Goal: Information Seeking & Learning: Check status

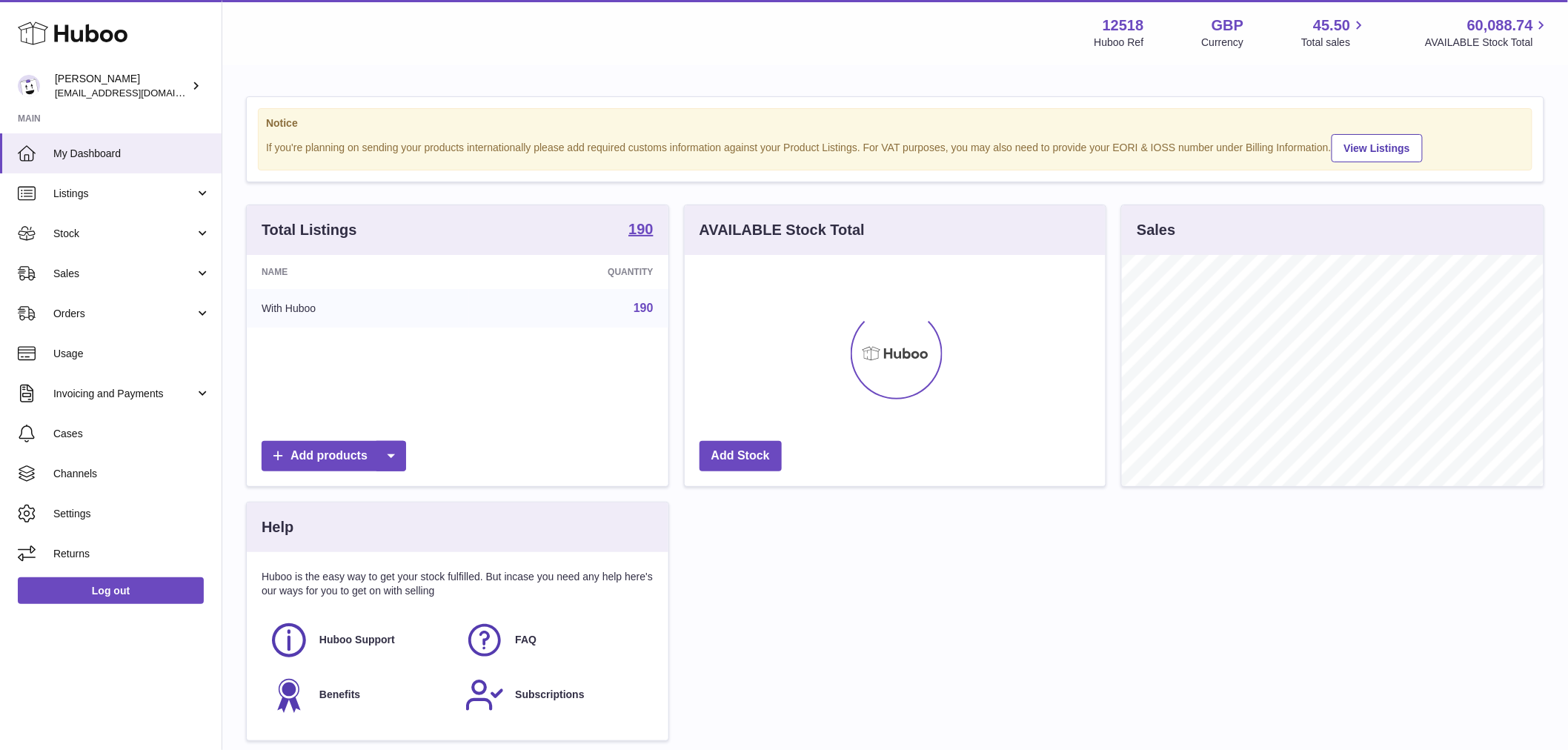
scroll to position [740529, 740751]
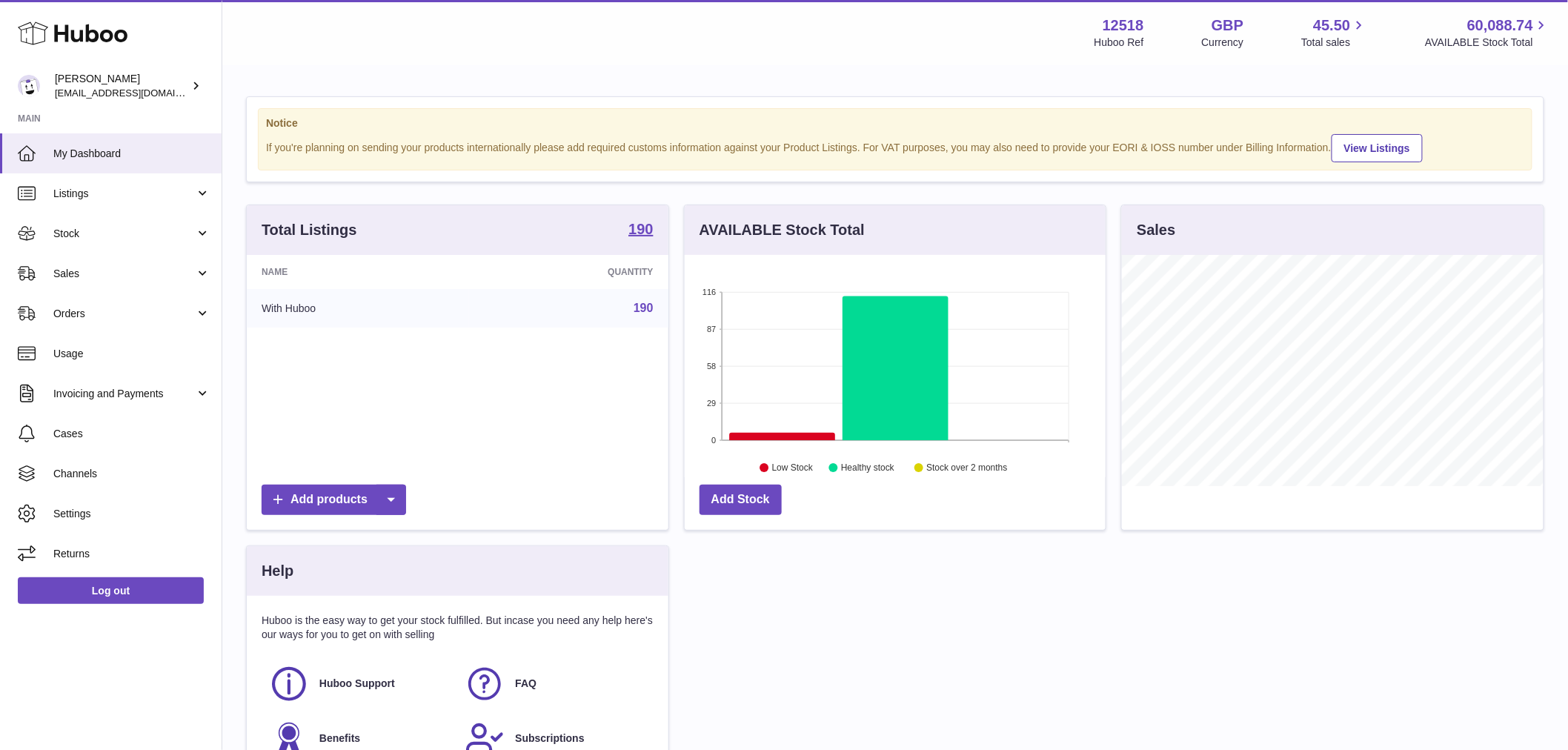
drag, startPoint x: 79, startPoint y: 231, endPoint x: 113, endPoint y: 276, distance: 56.4
click at [79, 231] on span "Stock" at bounding box center [124, 234] width 141 height 14
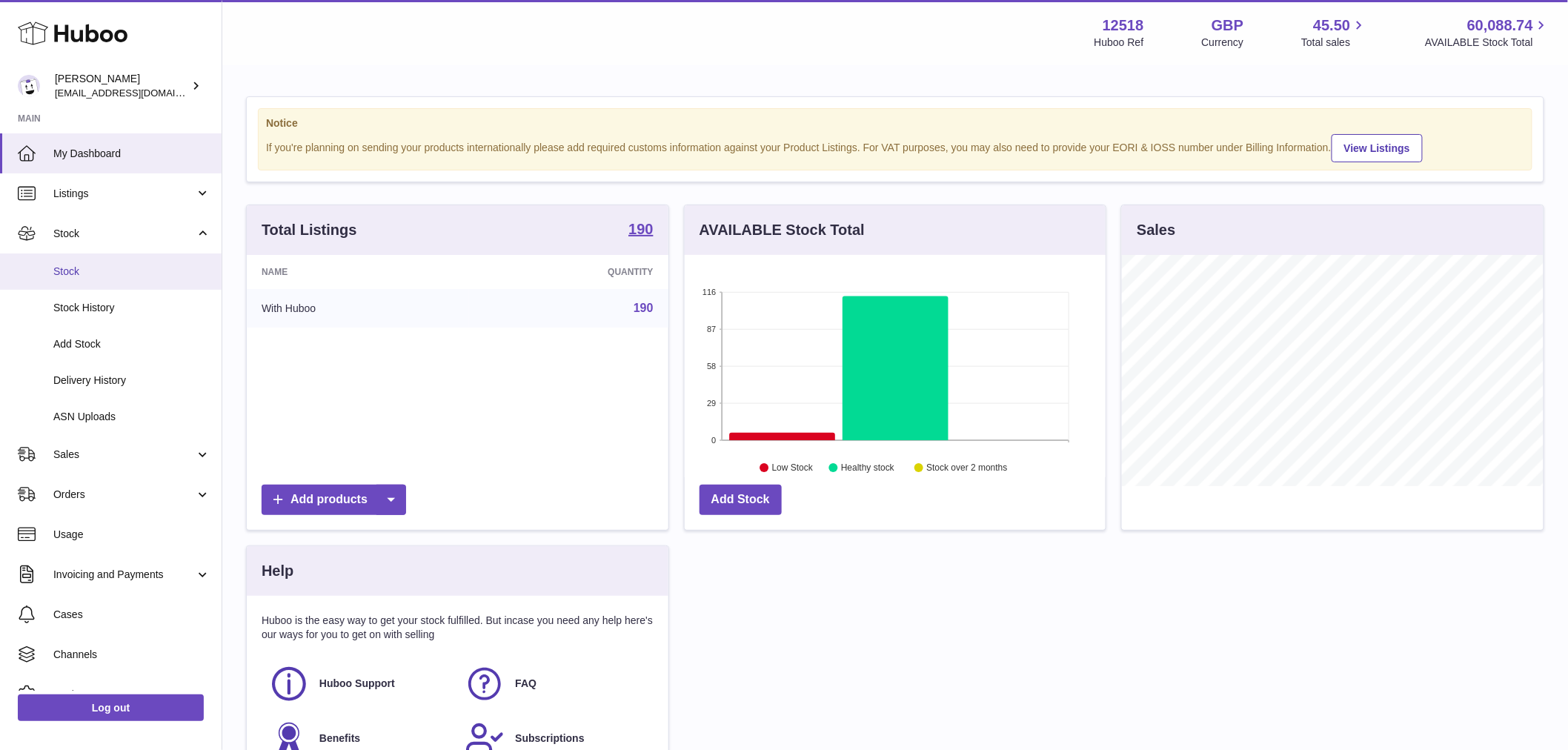
click at [112, 275] on span "Stock" at bounding box center [132, 272] width 157 height 14
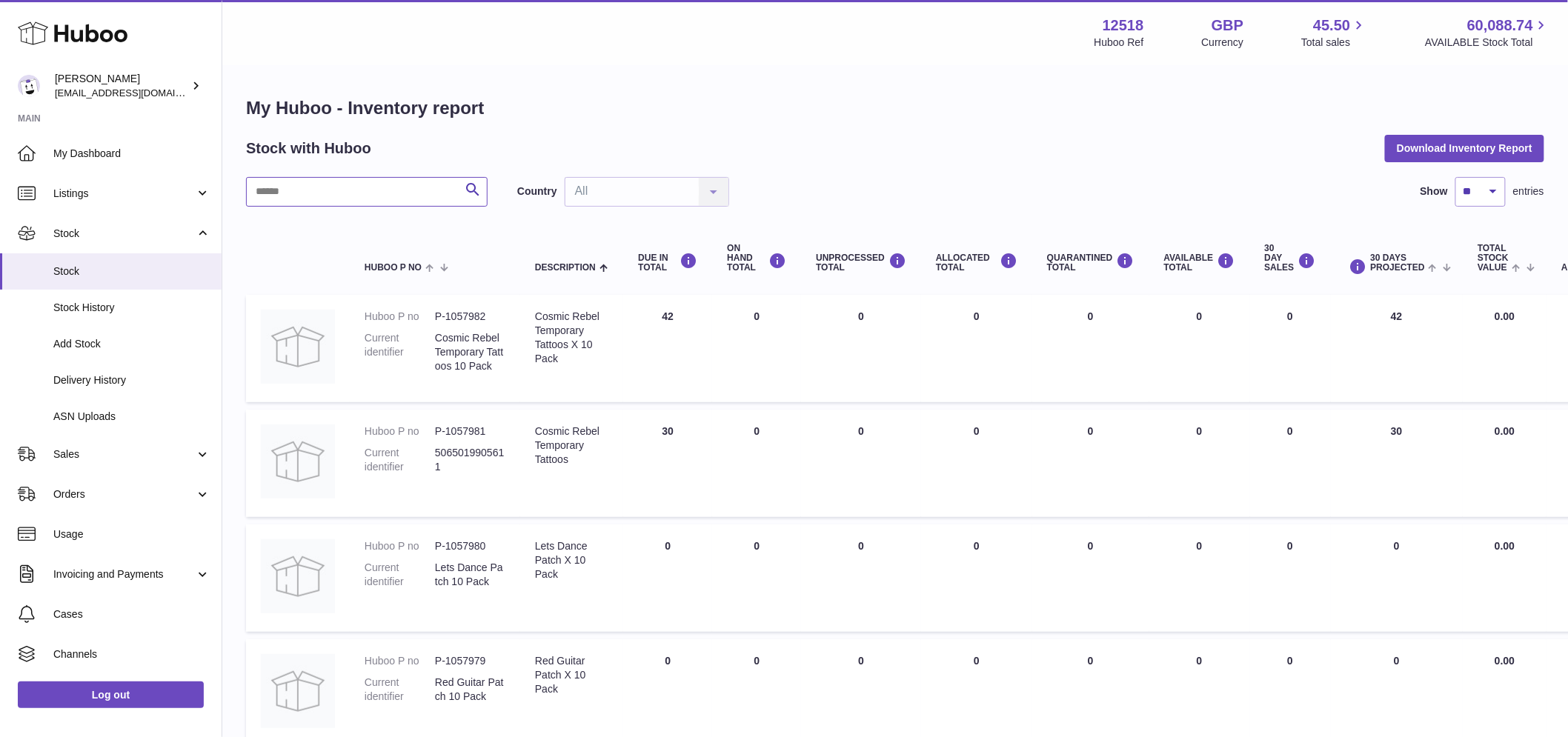
paste input "********"
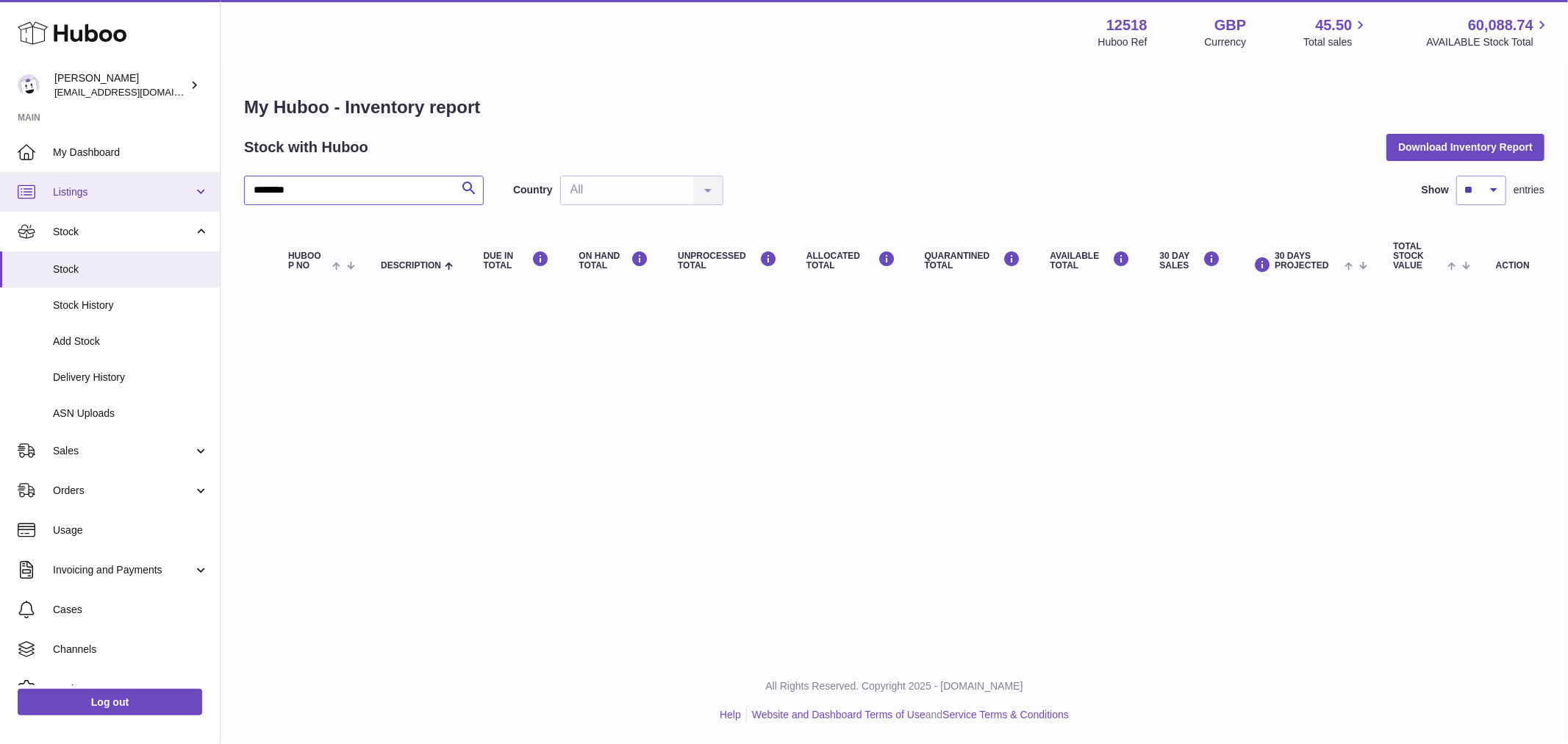
drag, startPoint x: 258, startPoint y: 188, endPoint x: 178, endPoint y: 188, distance: 80.0
click at [178, 188] on div "Huboo Caitlin Derer internalAdmin-12518@internal.huboo.com Main My Dashboard Li…" at bounding box center [784, 372] width 1568 height 744
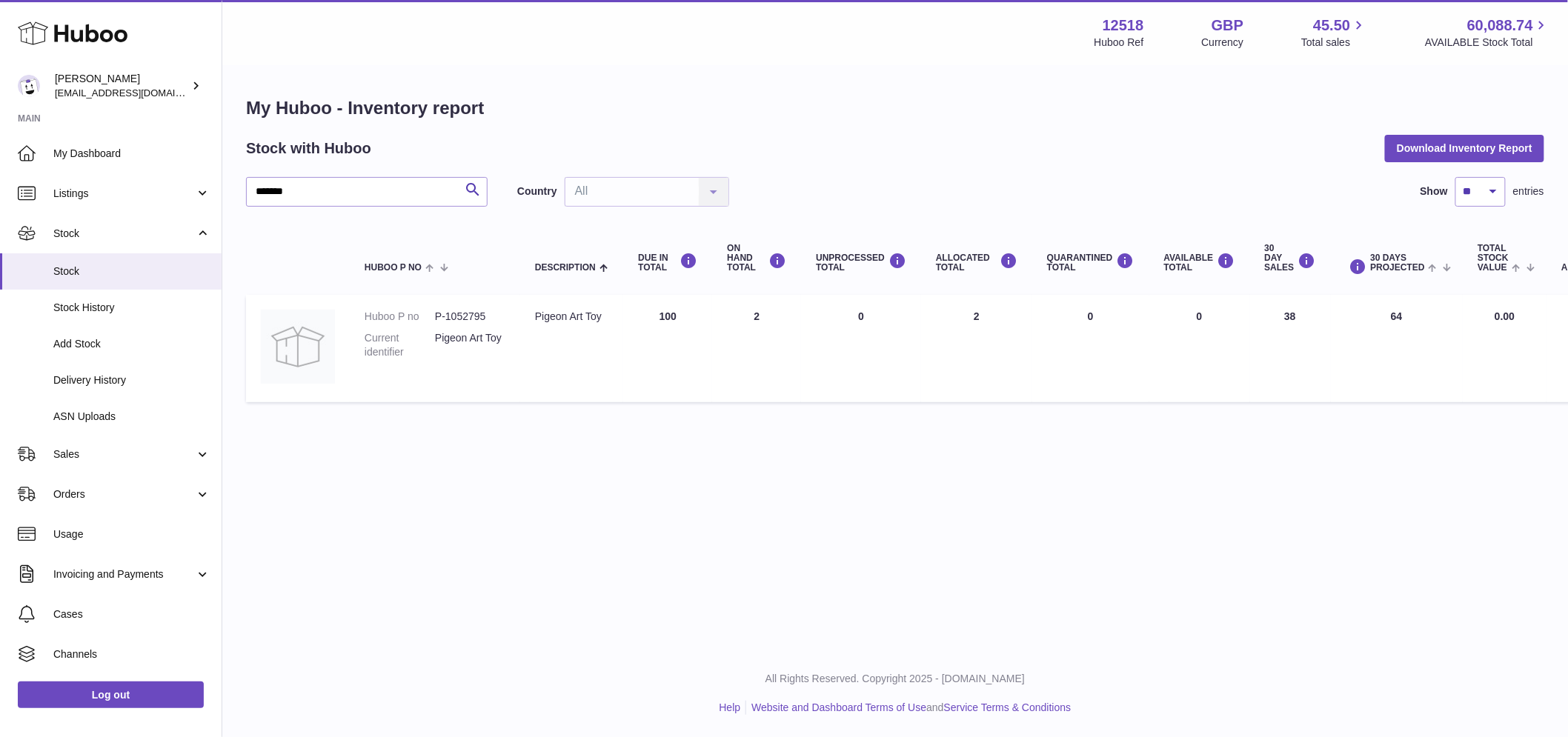
click at [972, 317] on td "ALLOCATED Total 2" at bounding box center [977, 348] width 111 height 107
click at [737, 314] on td "ON HAND Total 2" at bounding box center [757, 348] width 89 height 107
click at [750, 315] on td "ON HAND Total 2" at bounding box center [757, 348] width 89 height 107
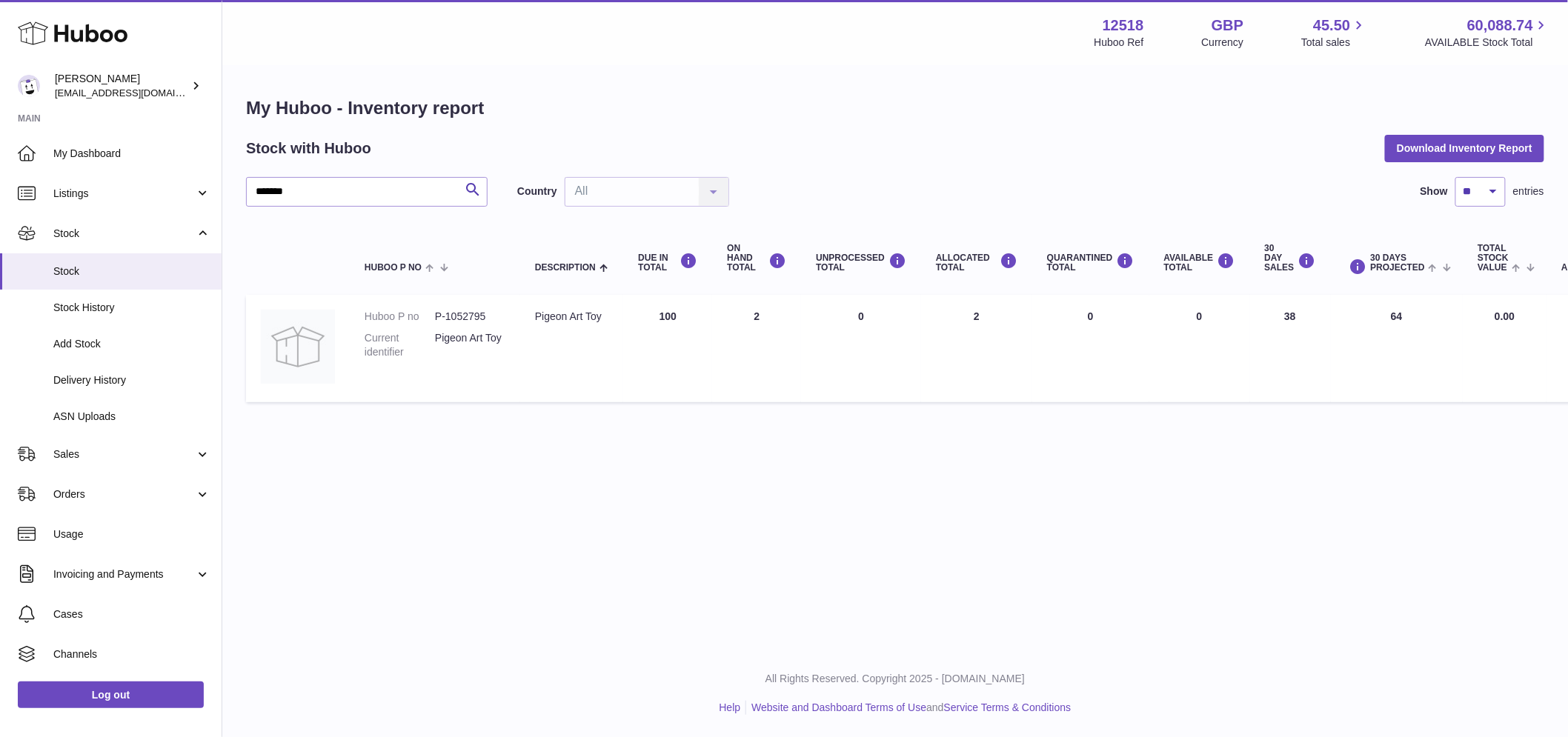
click at [750, 315] on td "ON HAND Total 2" at bounding box center [757, 348] width 89 height 107
drag, startPoint x: 354, startPoint y: 194, endPoint x: -144, endPoint y: 181, distance: 498.2
click at [0, 181] on html ".st0{fill:#141414;}" at bounding box center [784, 368] width 1568 height 737
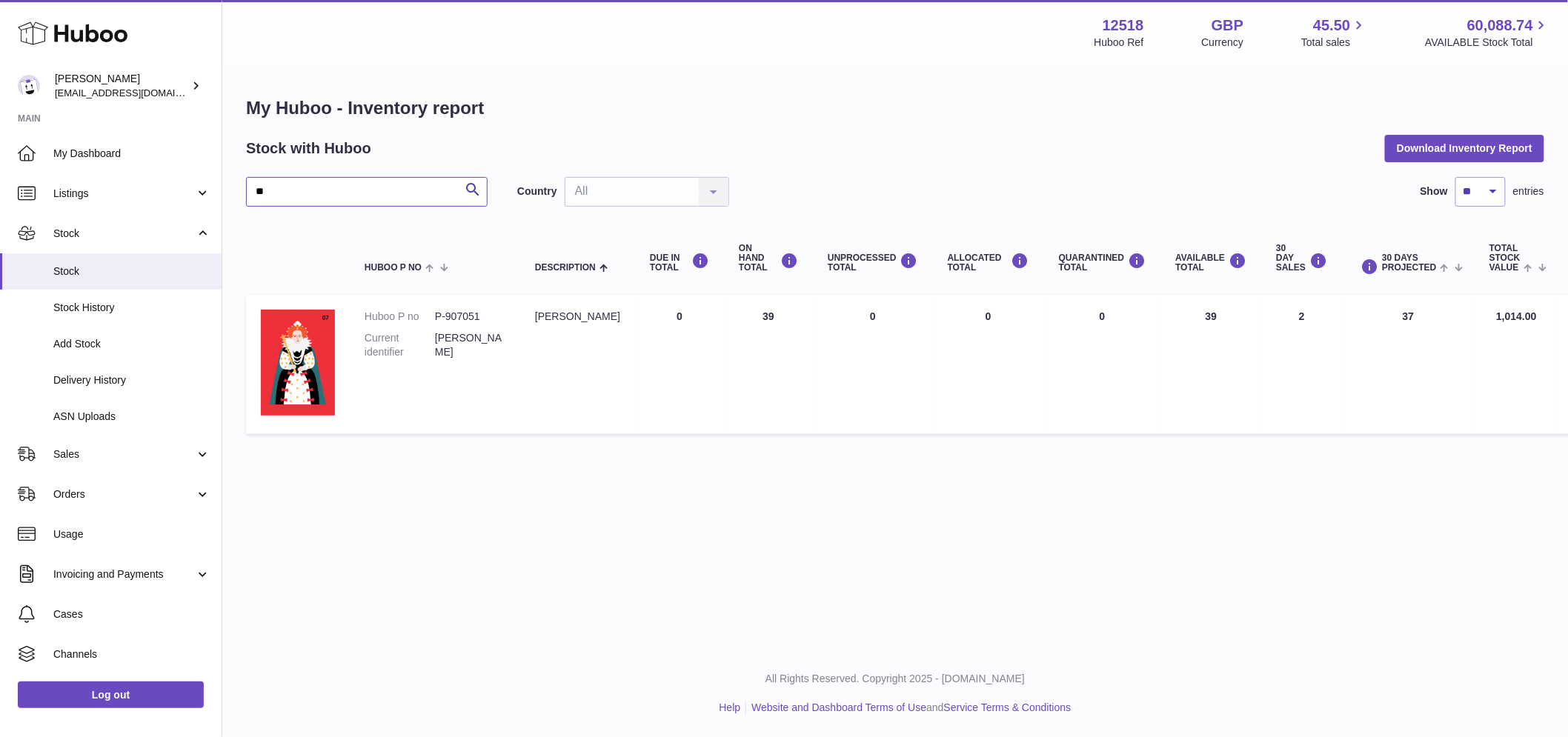
type input "*"
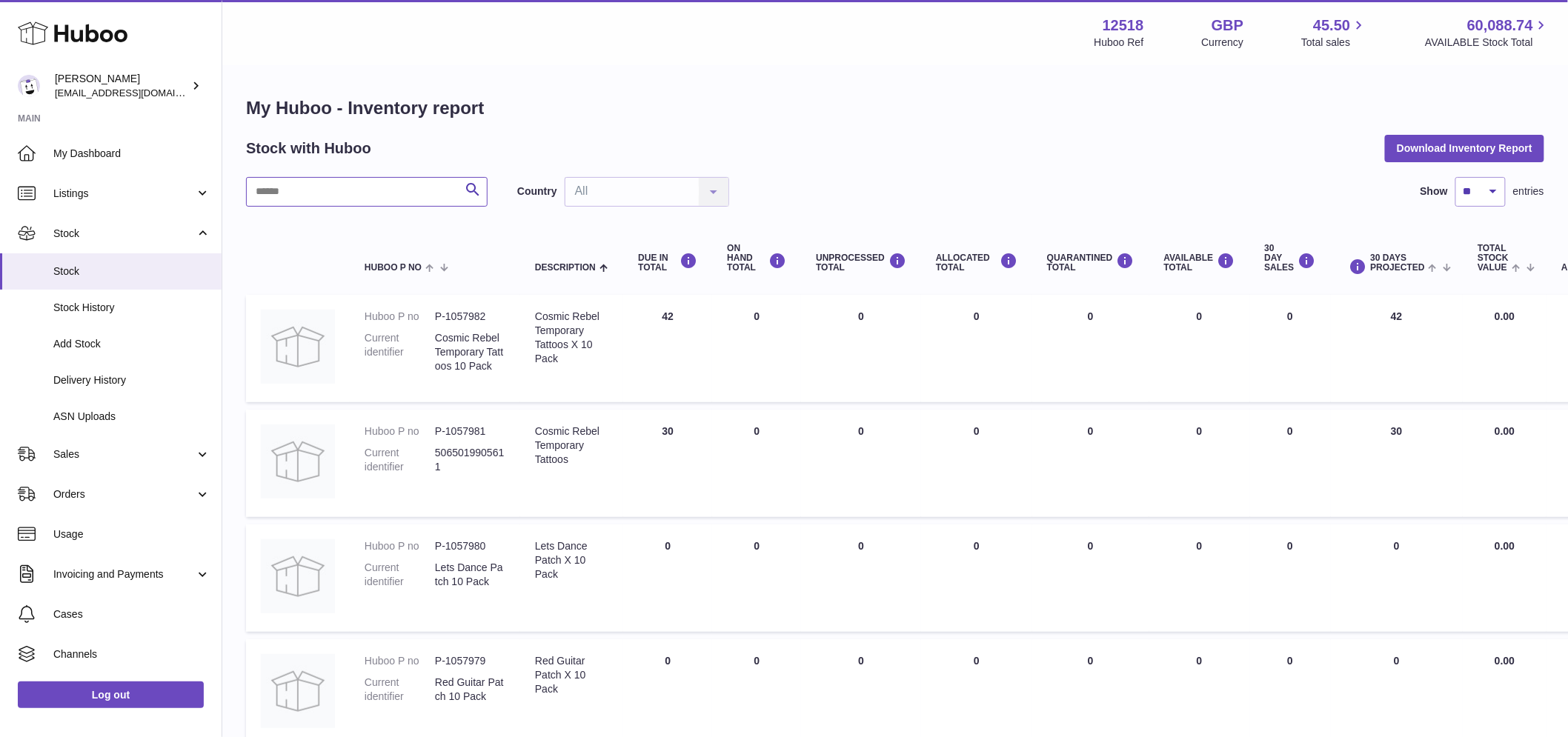
click at [291, 191] on input "text" at bounding box center [367, 191] width 242 height 29
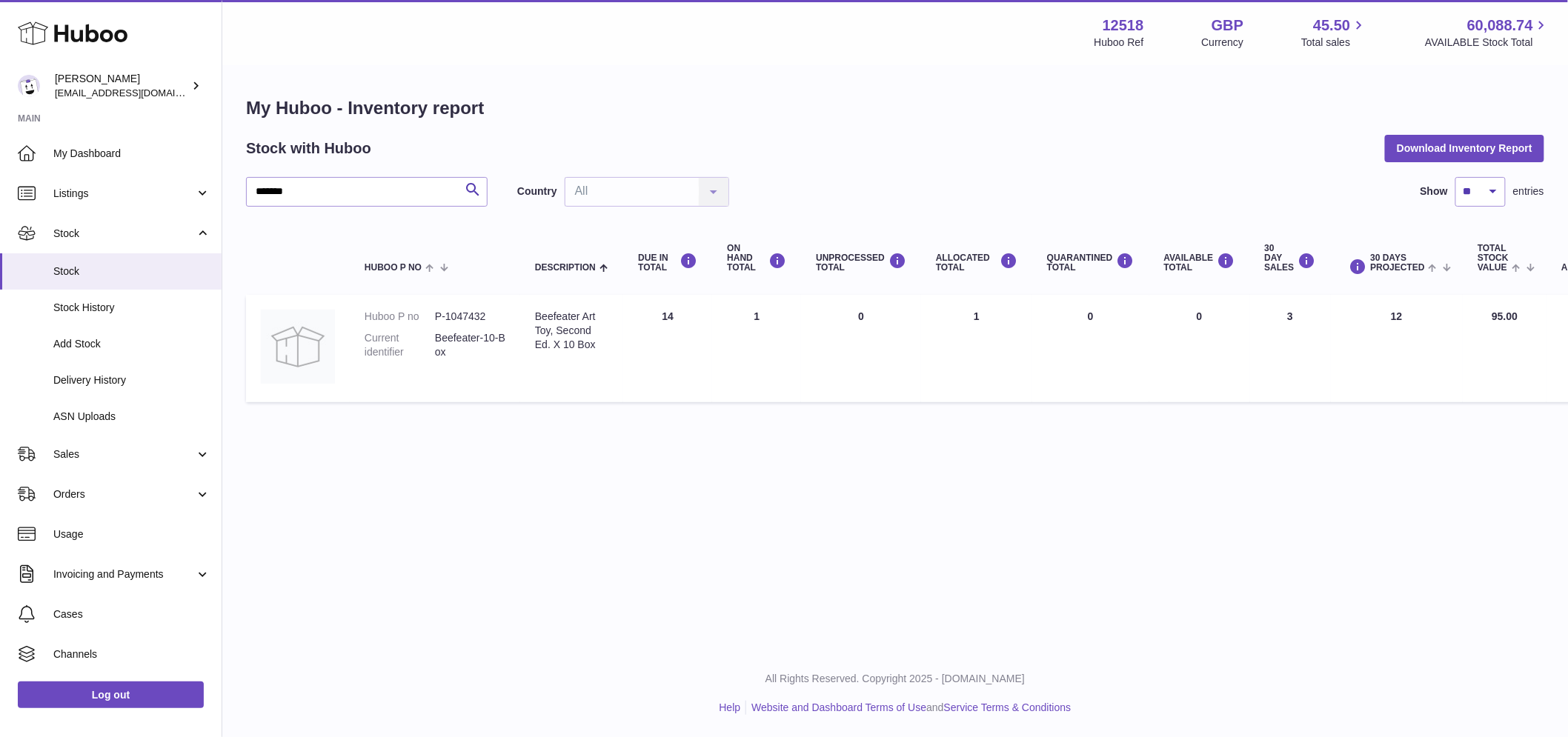
click at [743, 319] on td "ON HAND Total 1" at bounding box center [757, 348] width 89 height 107
click at [749, 321] on td "ON HAND Total 1" at bounding box center [757, 348] width 89 height 107
click at [750, 321] on td "ON HAND Total 1" at bounding box center [757, 348] width 89 height 107
click at [1269, 316] on td "30 DAY SALES 3" at bounding box center [1291, 348] width 81 height 107
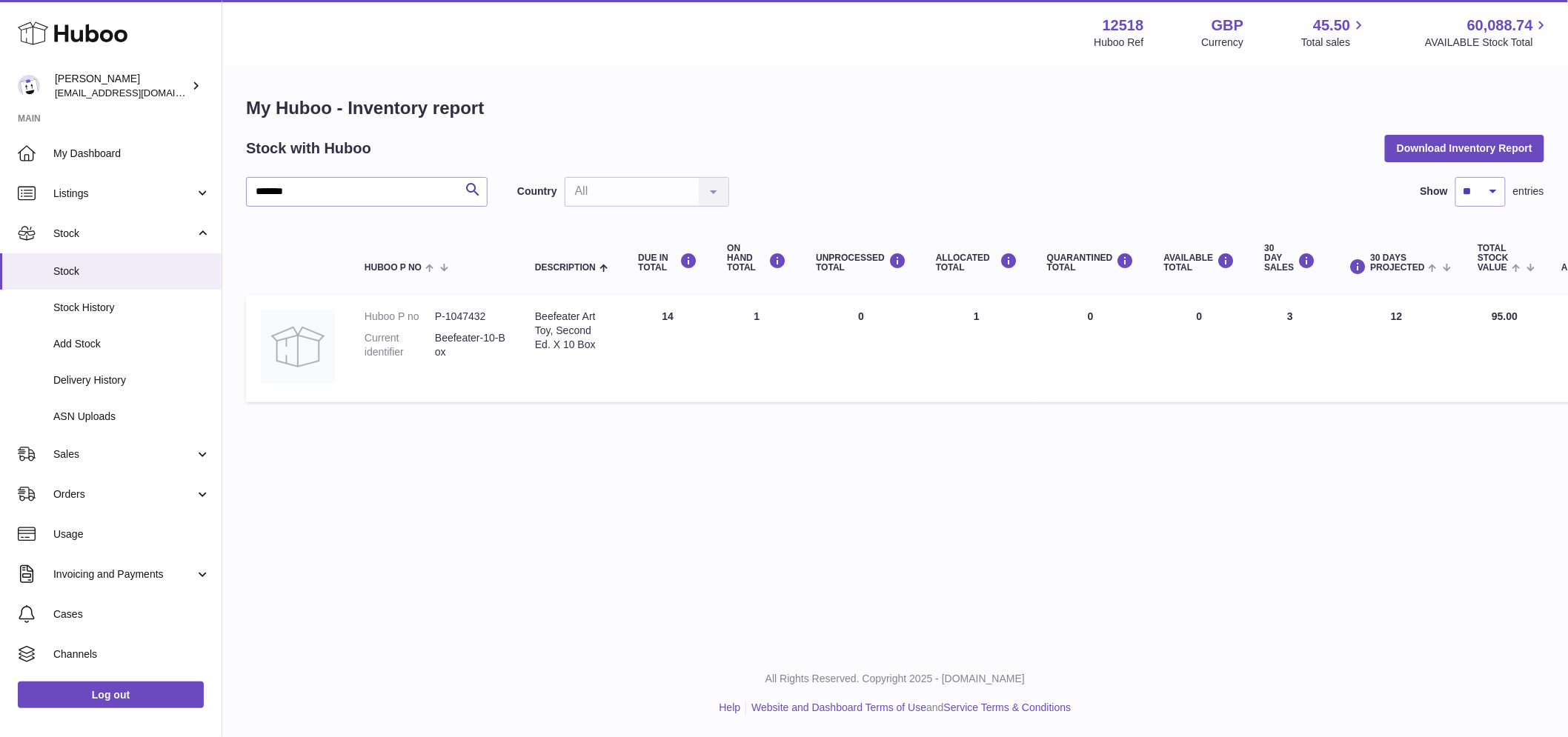
click at [1269, 316] on td "30 DAY SALES 3" at bounding box center [1291, 348] width 81 height 107
click at [1041, 339] on td "QUARANTINED Total 0" at bounding box center [1091, 348] width 117 height 107
click at [1039, 336] on td "QUARANTINED Total 0" at bounding box center [1091, 348] width 117 height 107
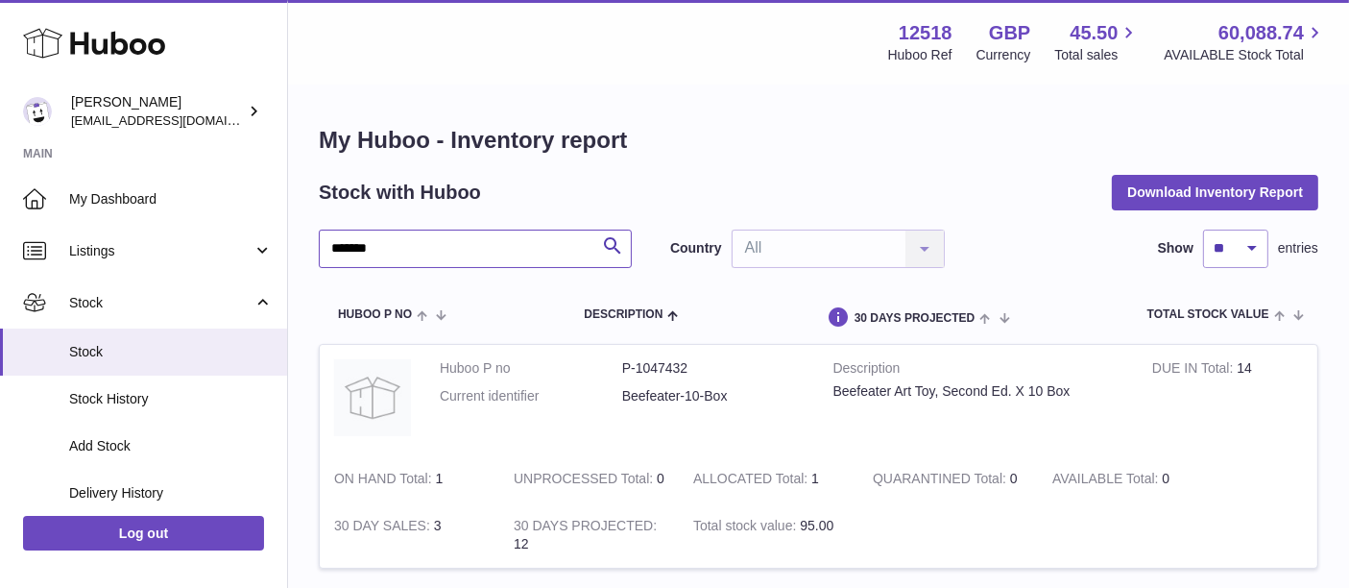
click at [405, 241] on input "*******" at bounding box center [475, 248] width 313 height 38
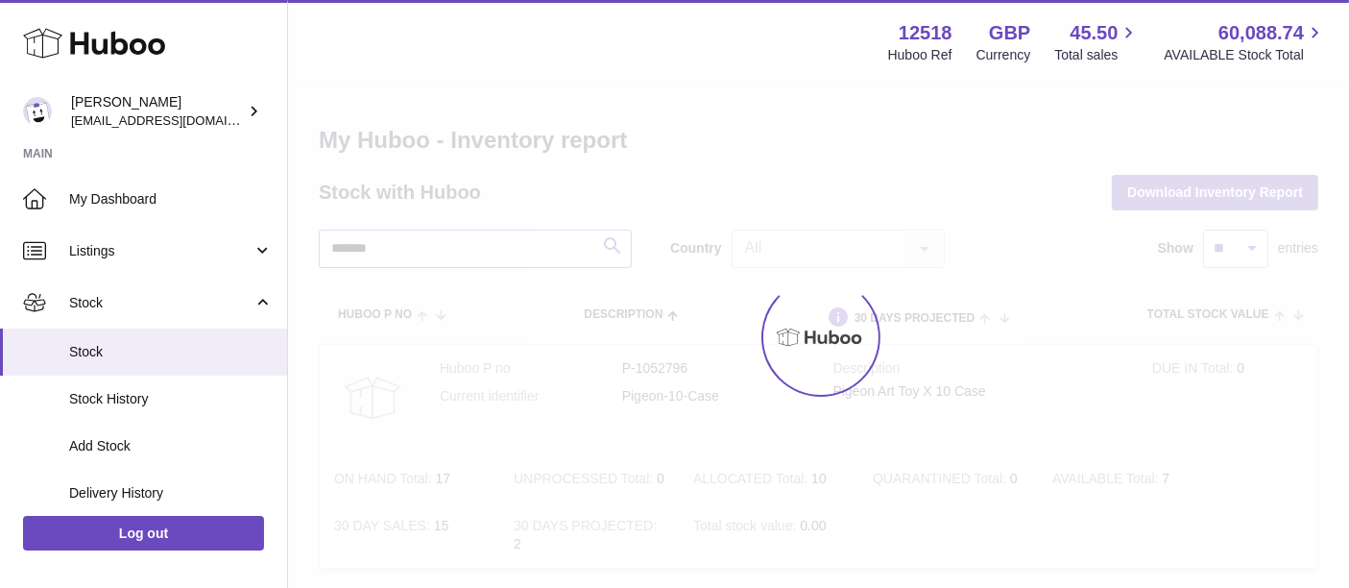
type input "*******"
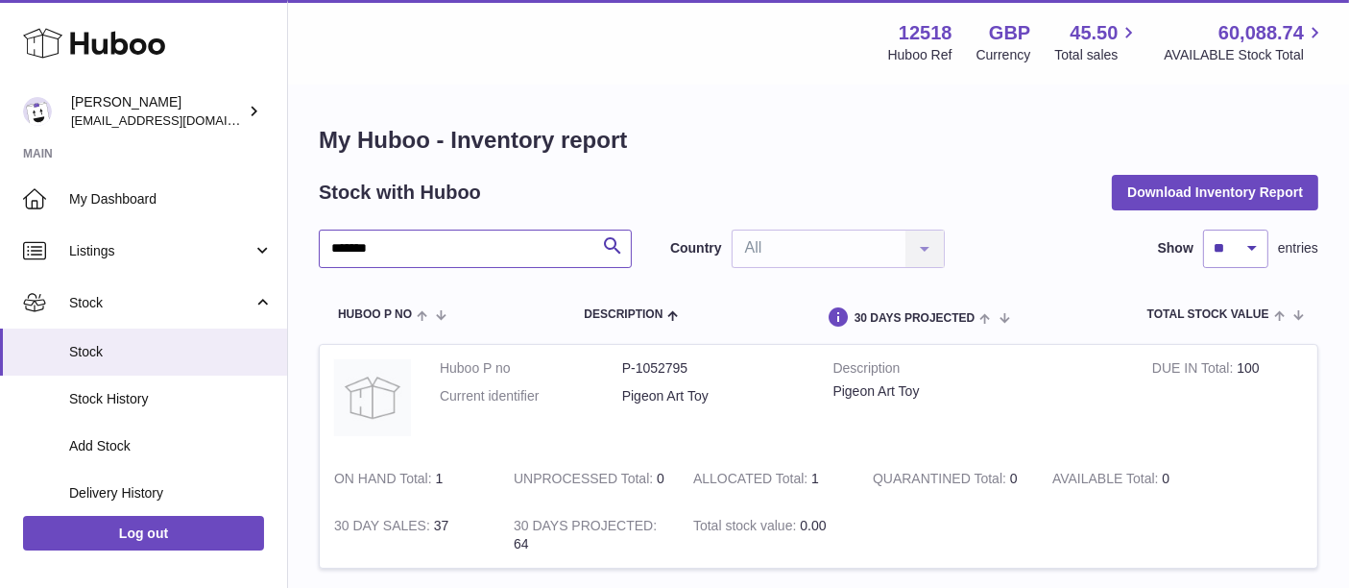
scroll to position [154, 0]
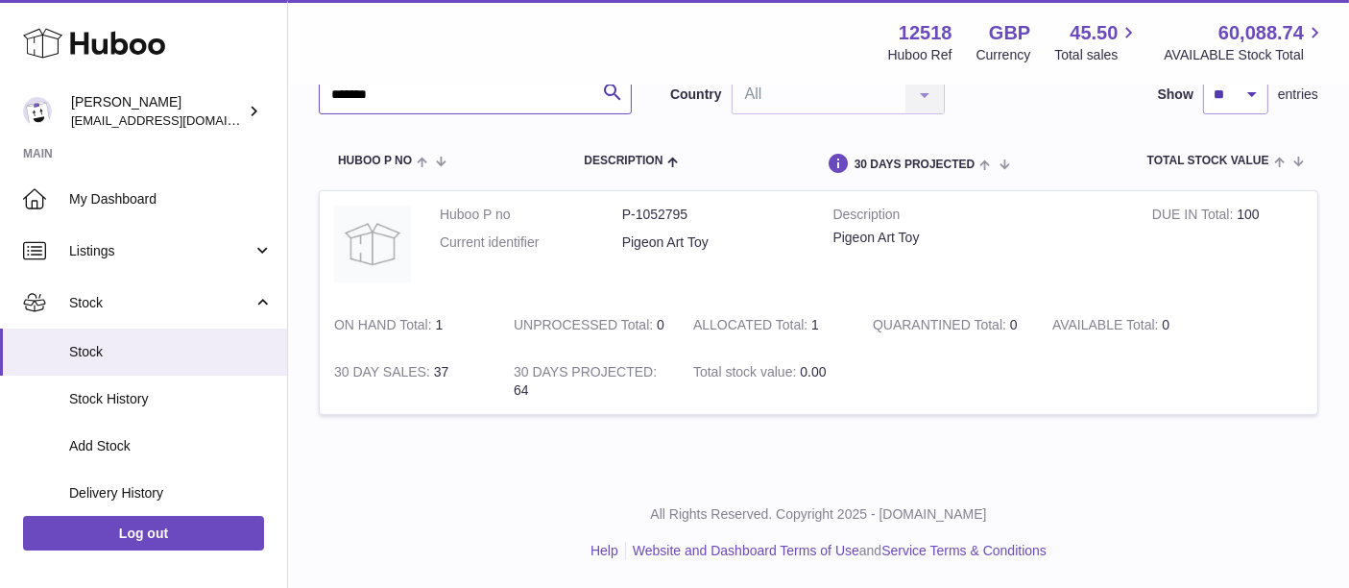
drag, startPoint x: 397, startPoint y: 102, endPoint x: 218, endPoint y: 75, distance: 181.5
click at [218, 75] on div "Huboo Caitlin Derer internalAdmin-12518@internal.huboo.com Main My Dashboard Li…" at bounding box center [674, 217] width 1349 height 742
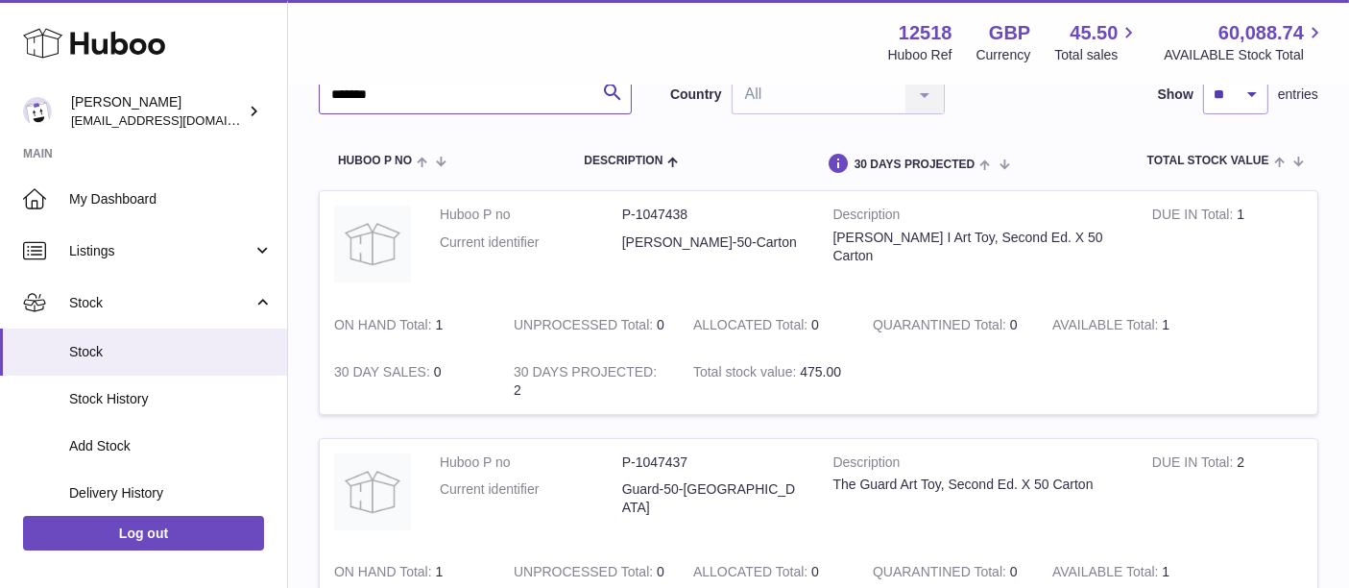
type input "*******"
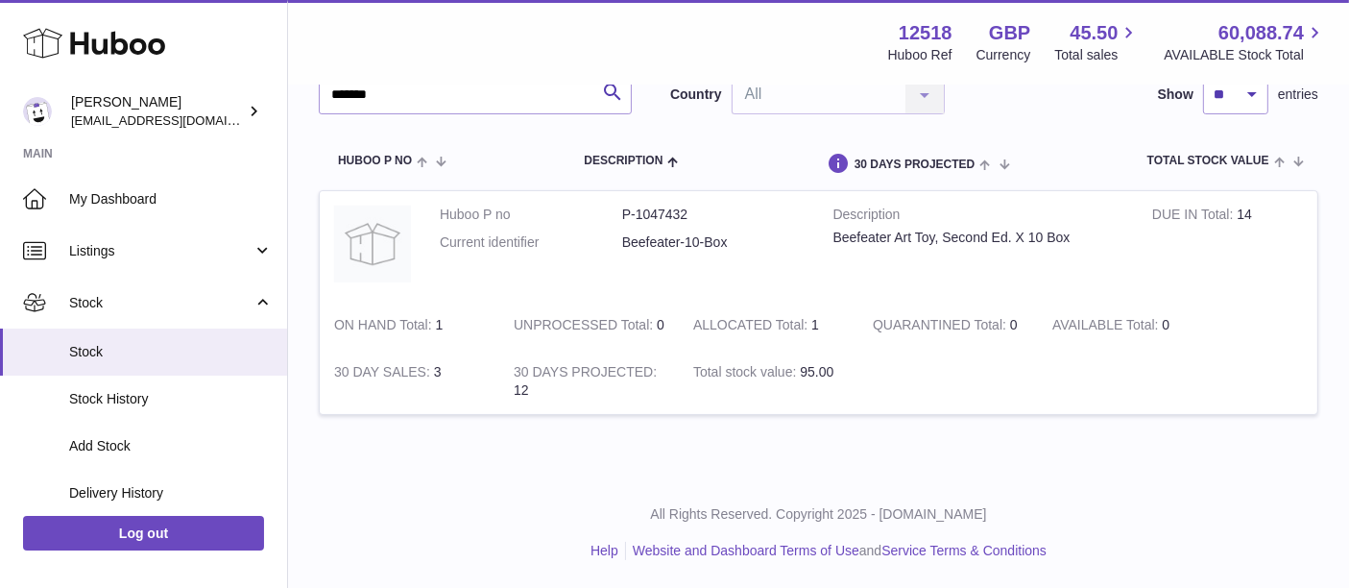
click at [676, 217] on dd "P-1047432" at bounding box center [713, 214] width 182 height 18
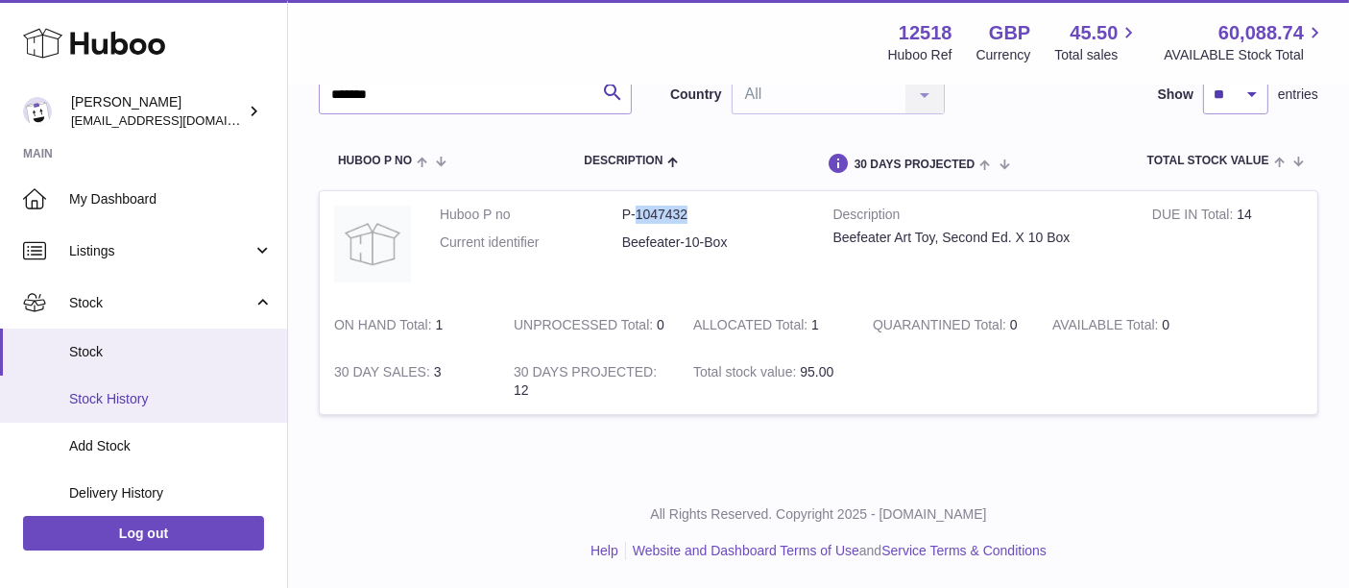
click at [151, 391] on span "Stock History" at bounding box center [171, 399] width 204 height 18
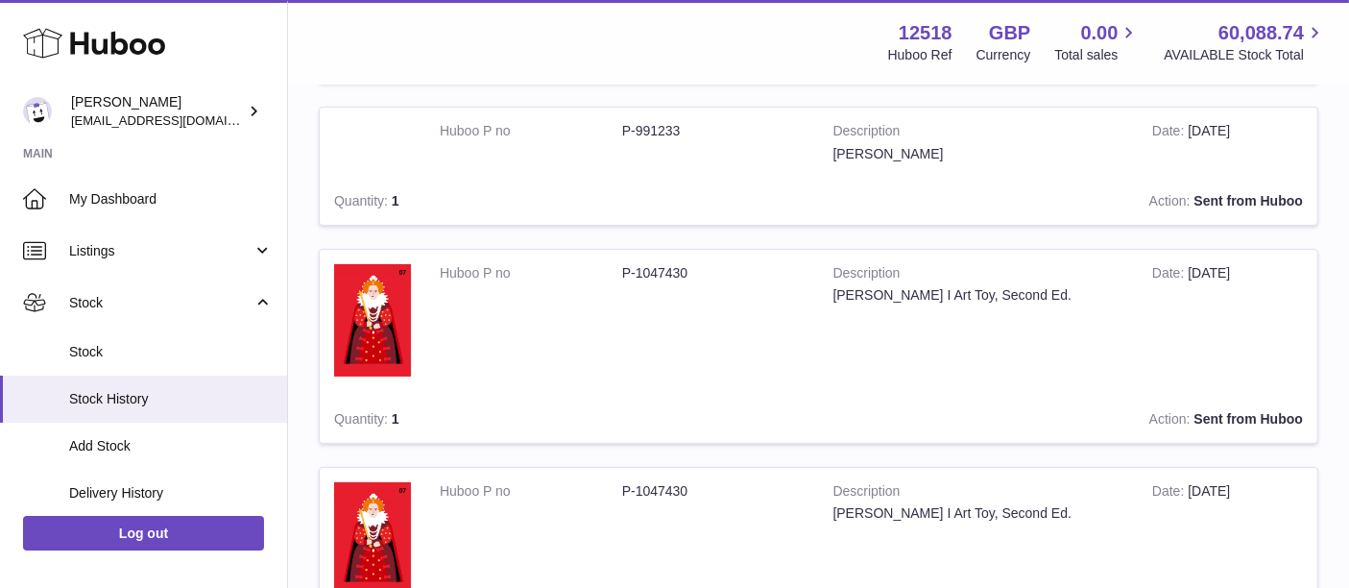
scroll to position [387, 0]
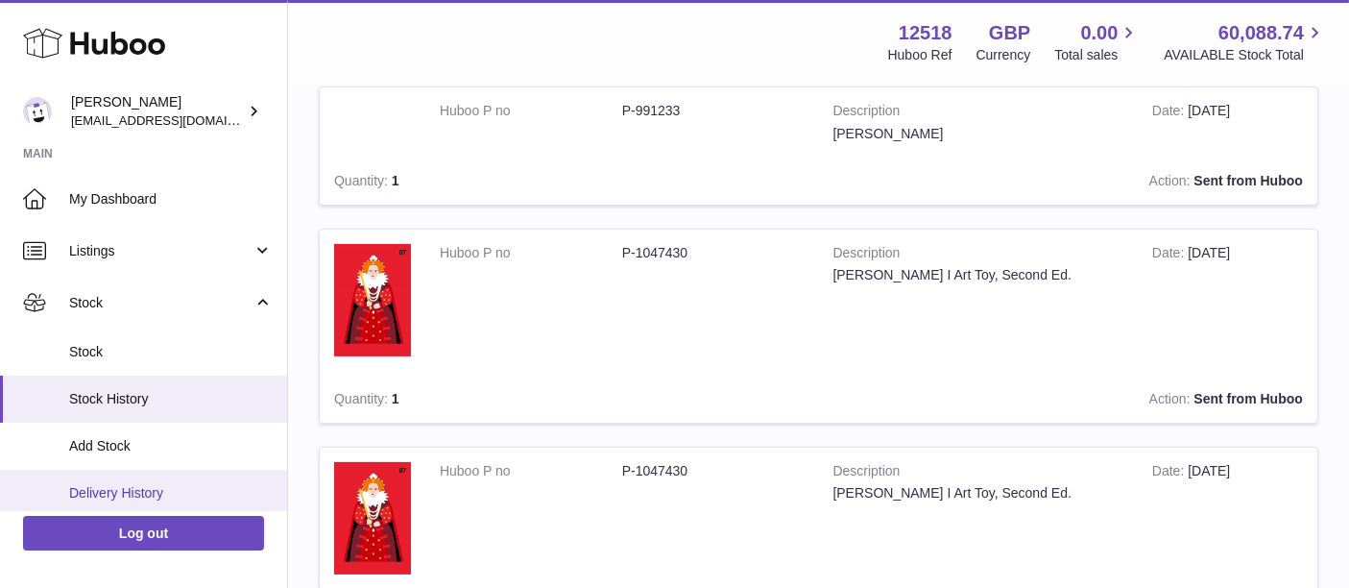
click at [150, 485] on span "Delivery History" at bounding box center [171, 493] width 204 height 18
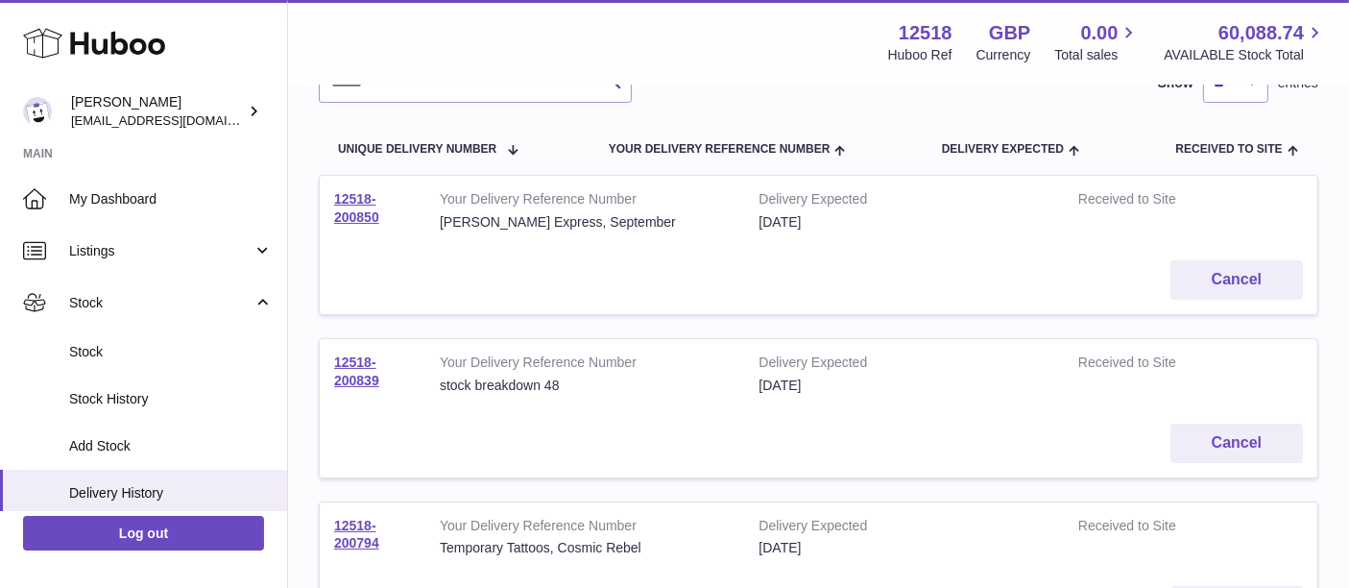
scroll to position [193, 0]
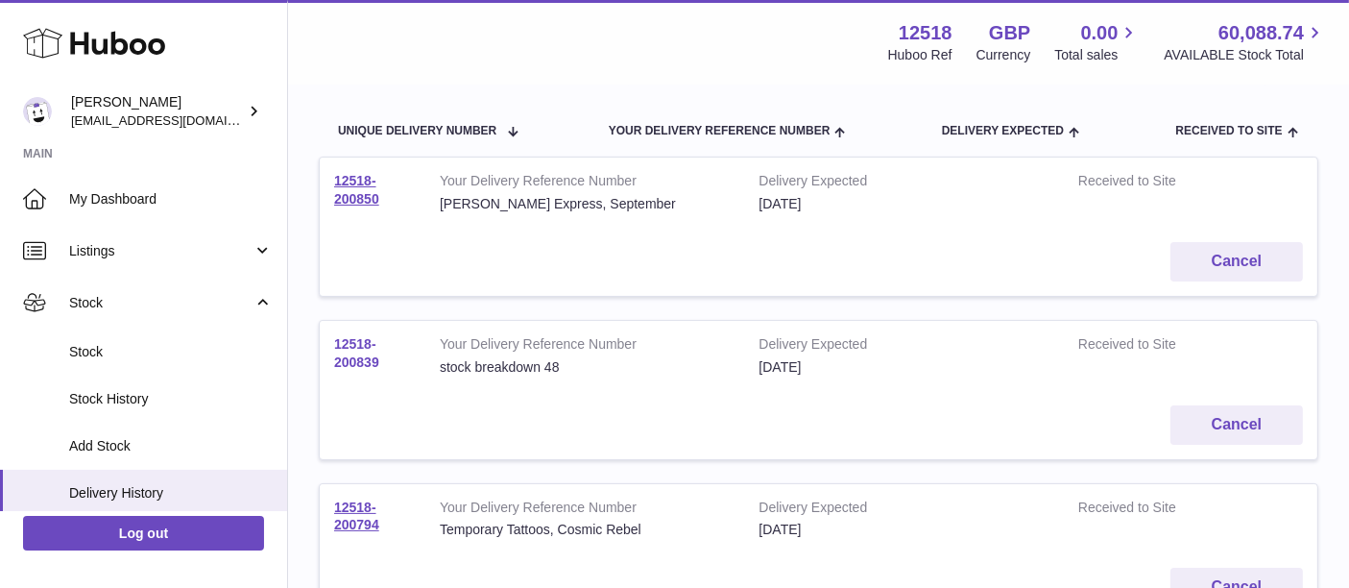
click at [344, 349] on link "12518-200839" at bounding box center [356, 353] width 45 height 34
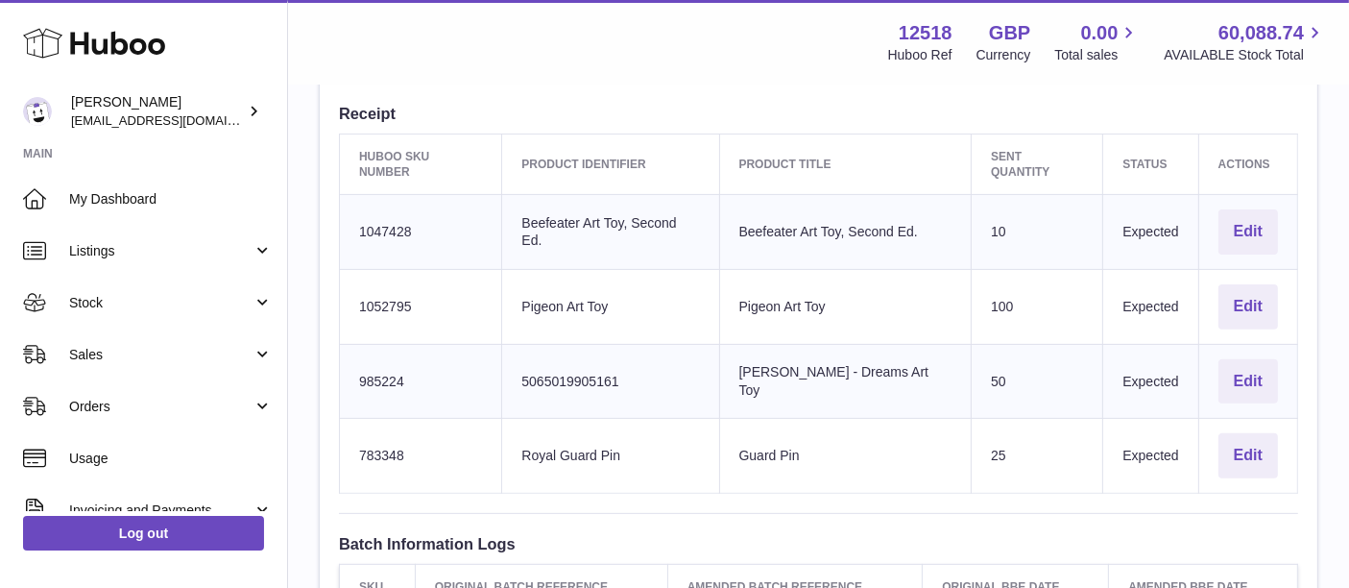
scroll to position [612, 0]
click at [993, 283] on td "Sent Quantity 100" at bounding box center [1038, 306] width 132 height 75
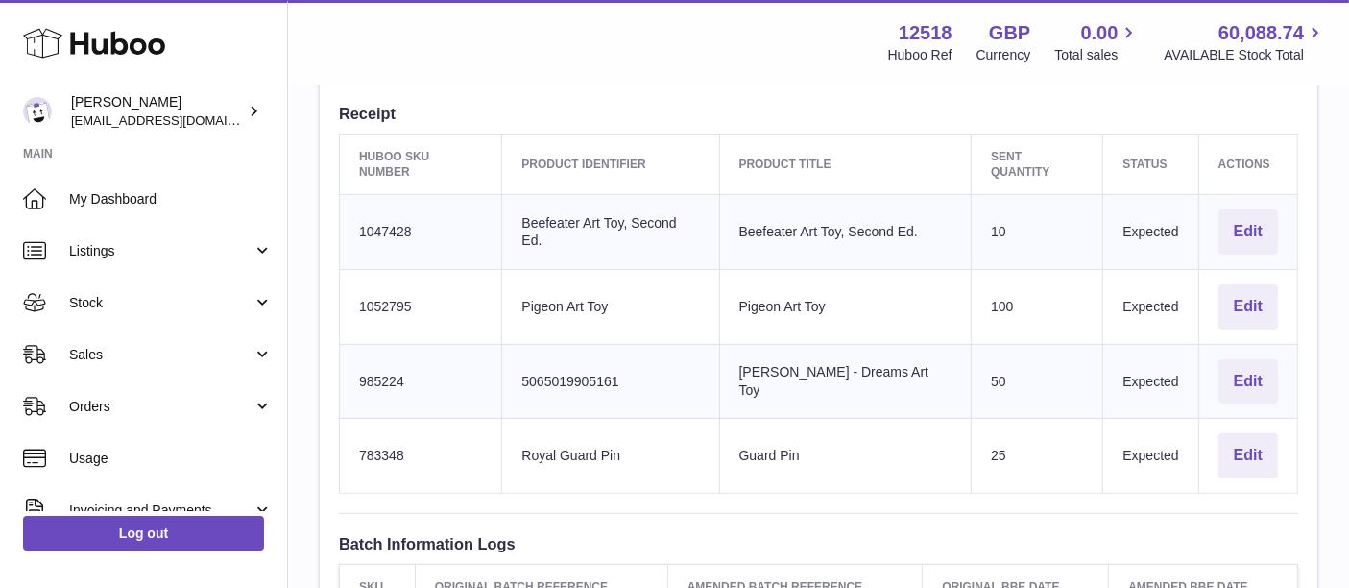
click at [993, 283] on td "Sent Quantity 100" at bounding box center [1038, 306] width 132 height 75
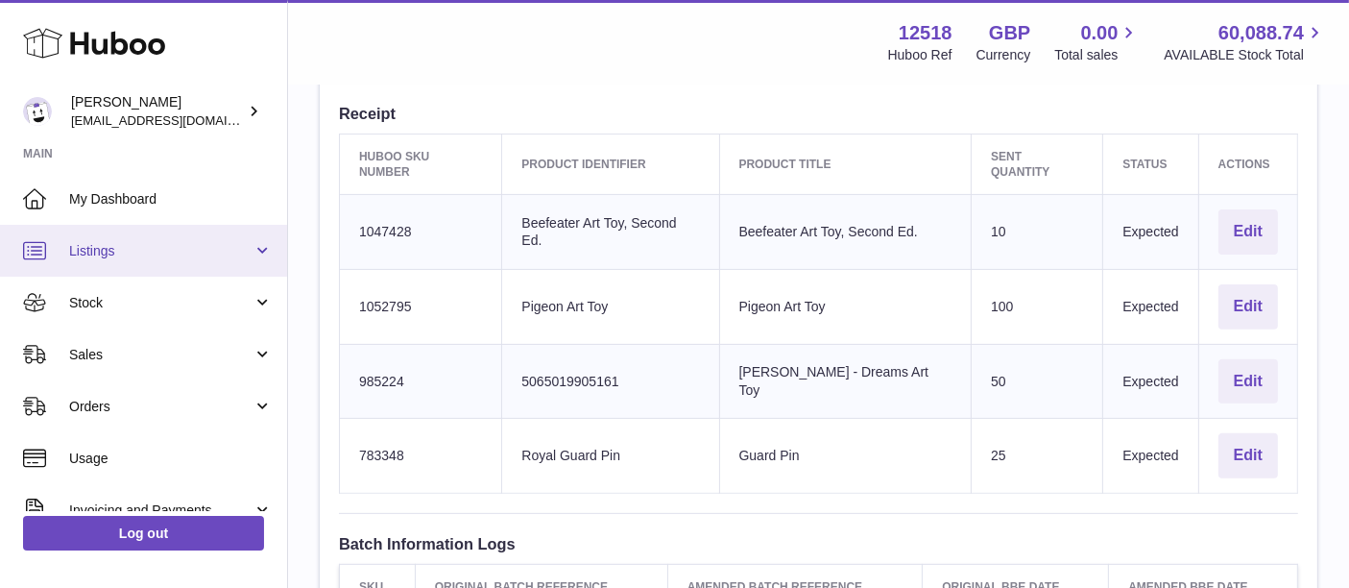
click at [115, 255] on span "Listings" at bounding box center [160, 251] width 183 height 18
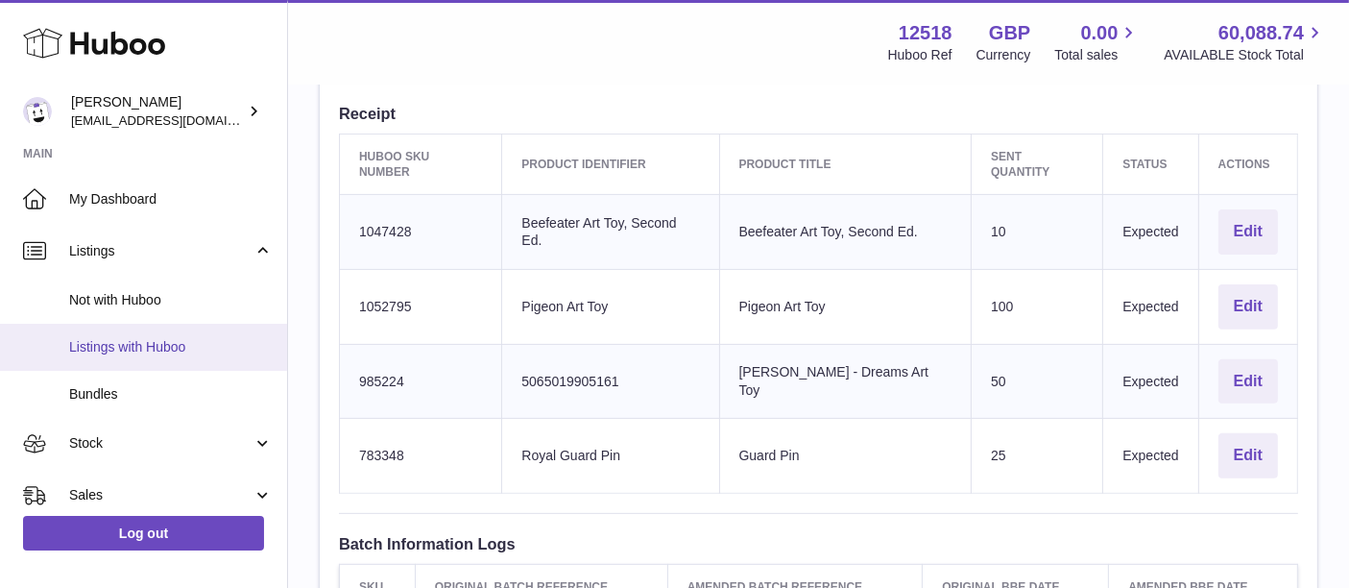
click at [180, 339] on span "Listings with Huboo" at bounding box center [171, 347] width 204 height 18
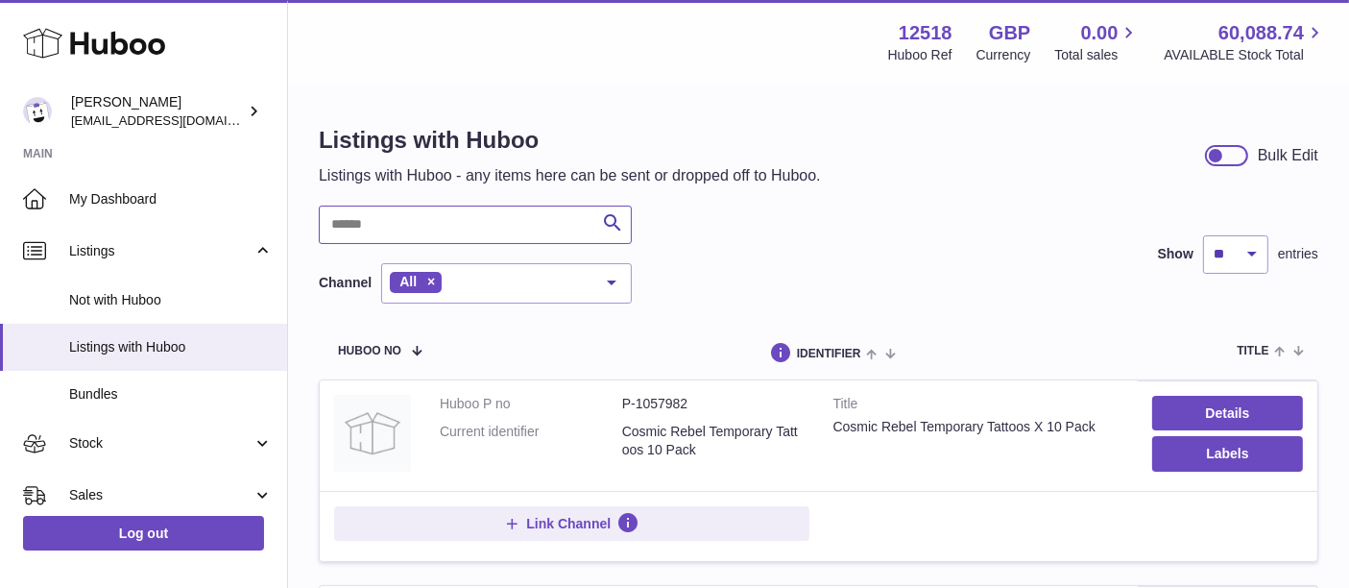
click at [396, 222] on input "text" at bounding box center [475, 224] width 313 height 38
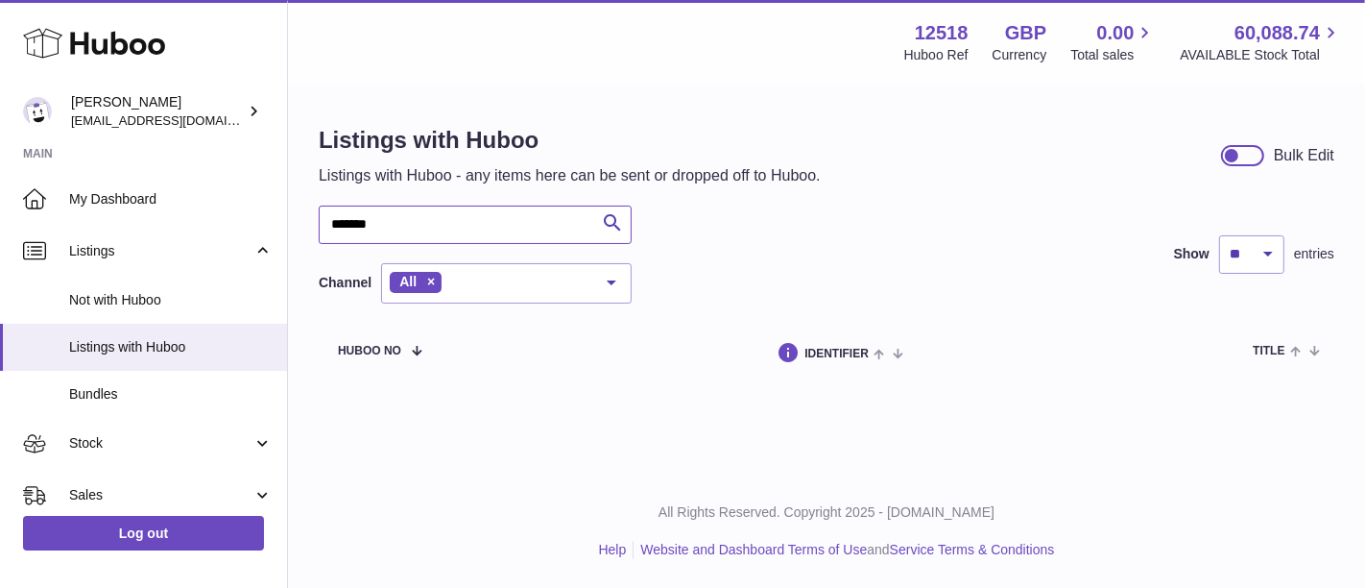
type input "*******"
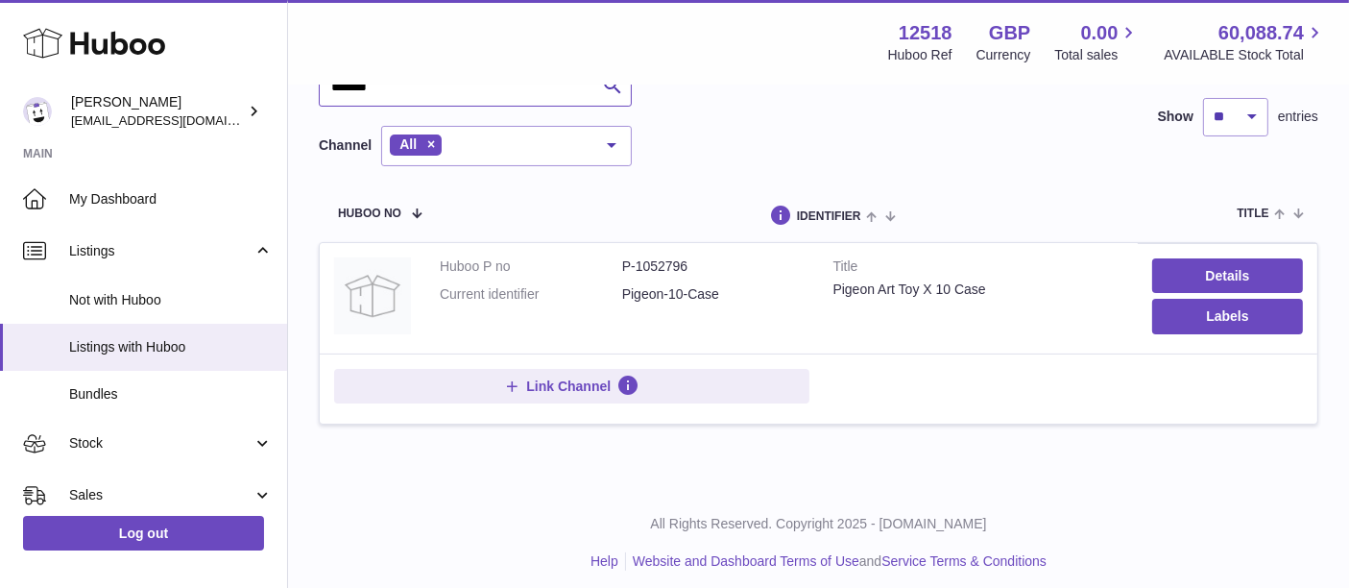
scroll to position [146, 0]
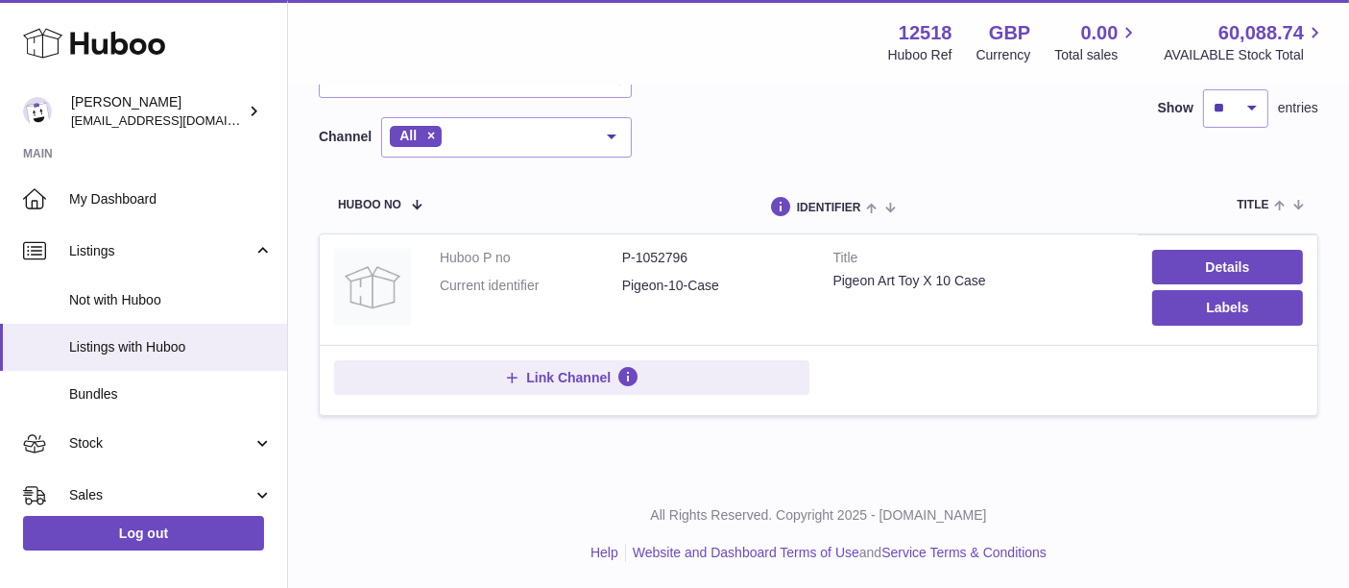
click at [684, 252] on dd "P-1052796" at bounding box center [713, 258] width 182 height 18
copy dd "1052796"
